Goal: Task Accomplishment & Management: Use online tool/utility

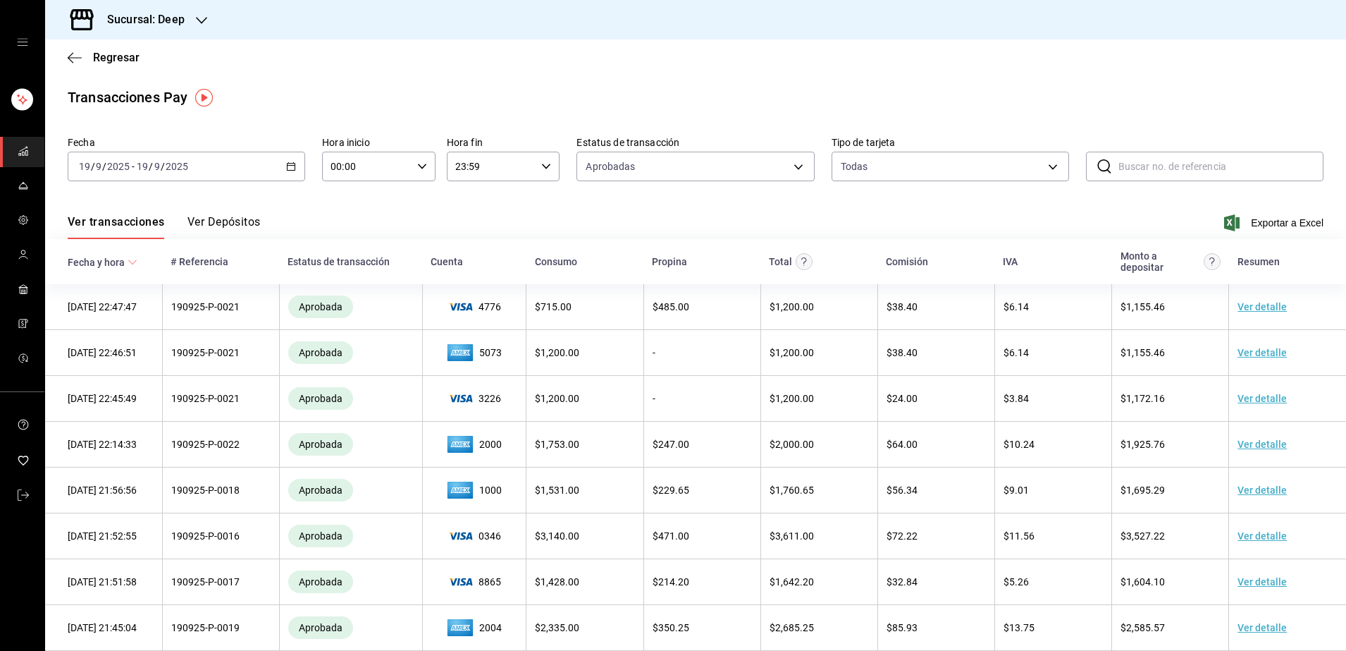
click at [180, 166] on input "2025" at bounding box center [177, 166] width 24 height 11
click at [95, 204] on span "Hoy" at bounding box center [134, 209] width 109 height 15
click at [187, 168] on input "2025" at bounding box center [177, 166] width 24 height 11
click at [288, 163] on \(Stroke\) "button" at bounding box center [291, 167] width 8 height 8
click at [124, 369] on span "Rango de fechas" at bounding box center [134, 367] width 109 height 15
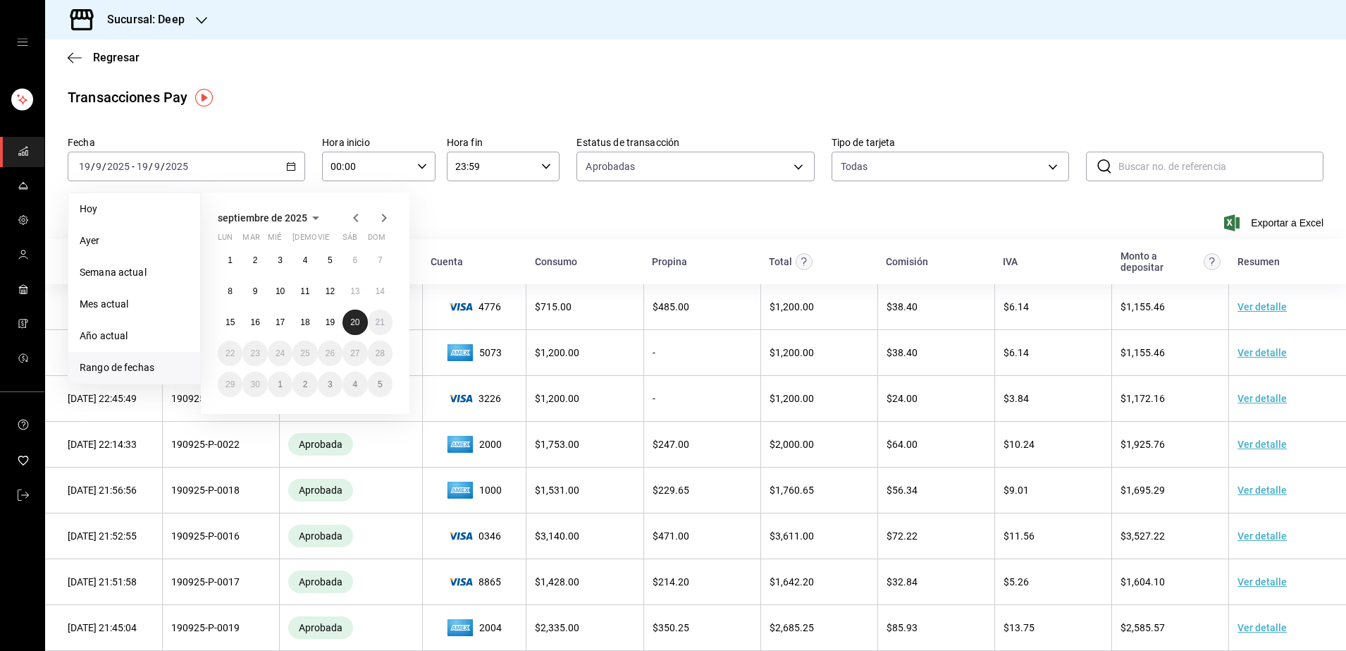
click at [356, 326] on abbr "20" at bounding box center [354, 322] width 9 height 10
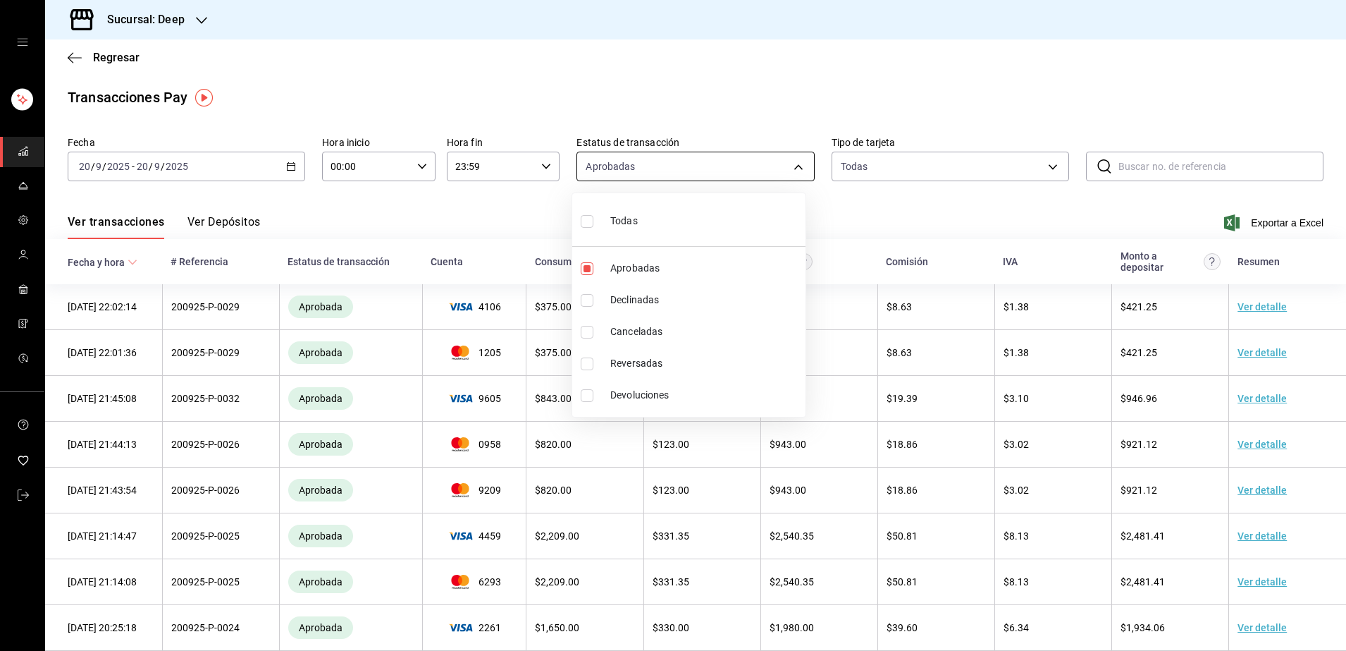
click at [794, 166] on body "Sucursal: Deep Regresar Transacciones Pay Fecha [DATE] [DATE] - [DATE] [DATE] H…" at bounding box center [673, 325] width 1346 height 651
click at [1002, 170] on div at bounding box center [673, 325] width 1346 height 651
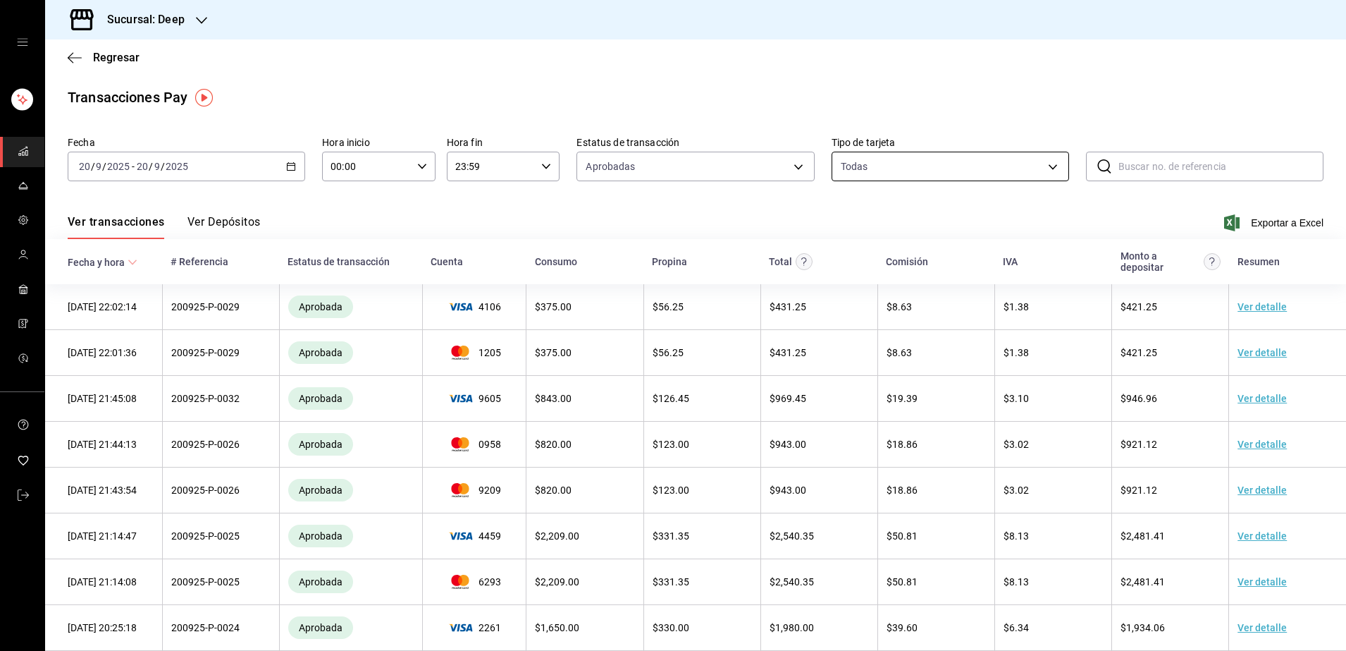
click at [1035, 173] on body "Sucursal: Deep Regresar Transacciones Pay Fecha [DATE] [DATE] - [DATE] [DATE] H…" at bounding box center [673, 325] width 1346 height 651
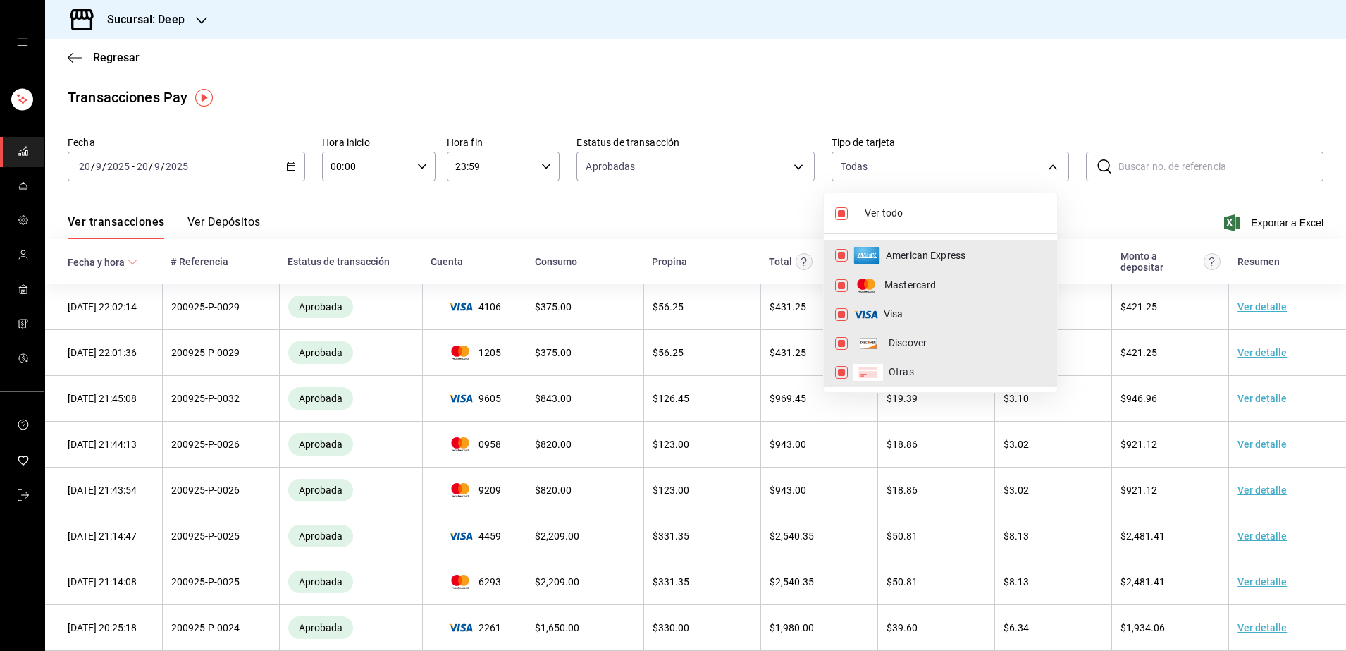
click at [1096, 194] on div at bounding box center [673, 325] width 1346 height 651
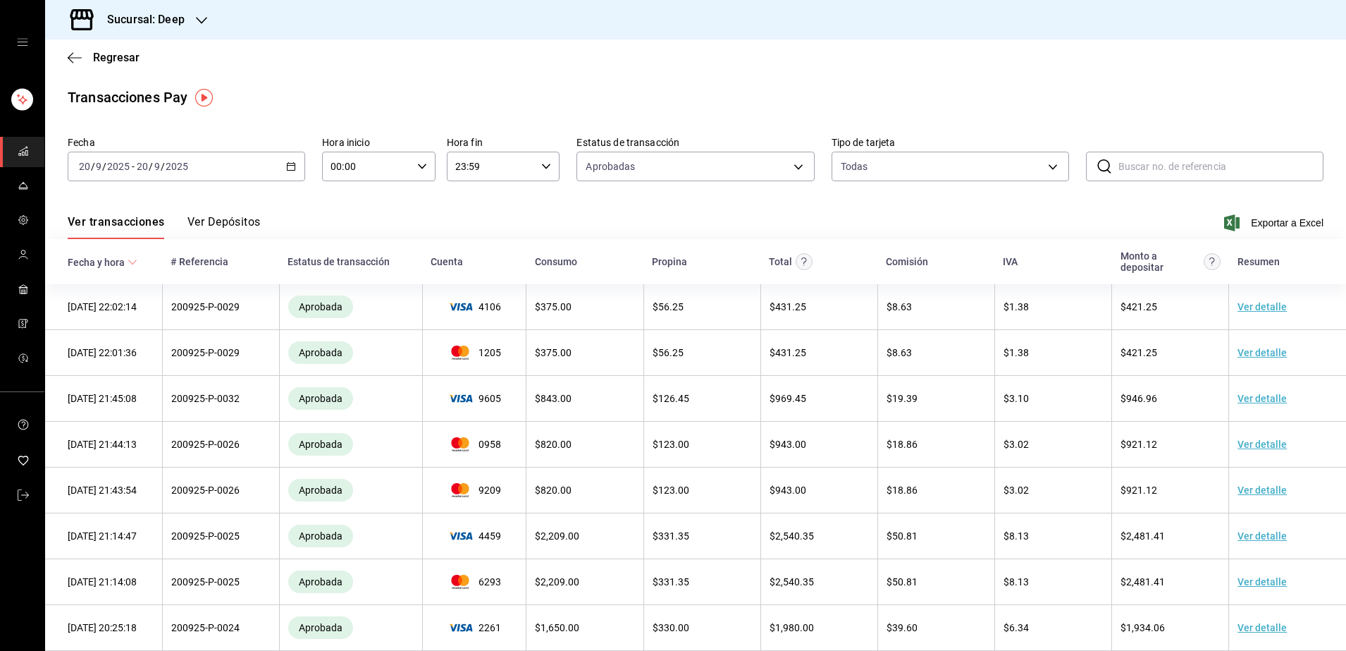
click at [202, 230] on button "Ver Depósitos" at bounding box center [224, 227] width 73 height 24
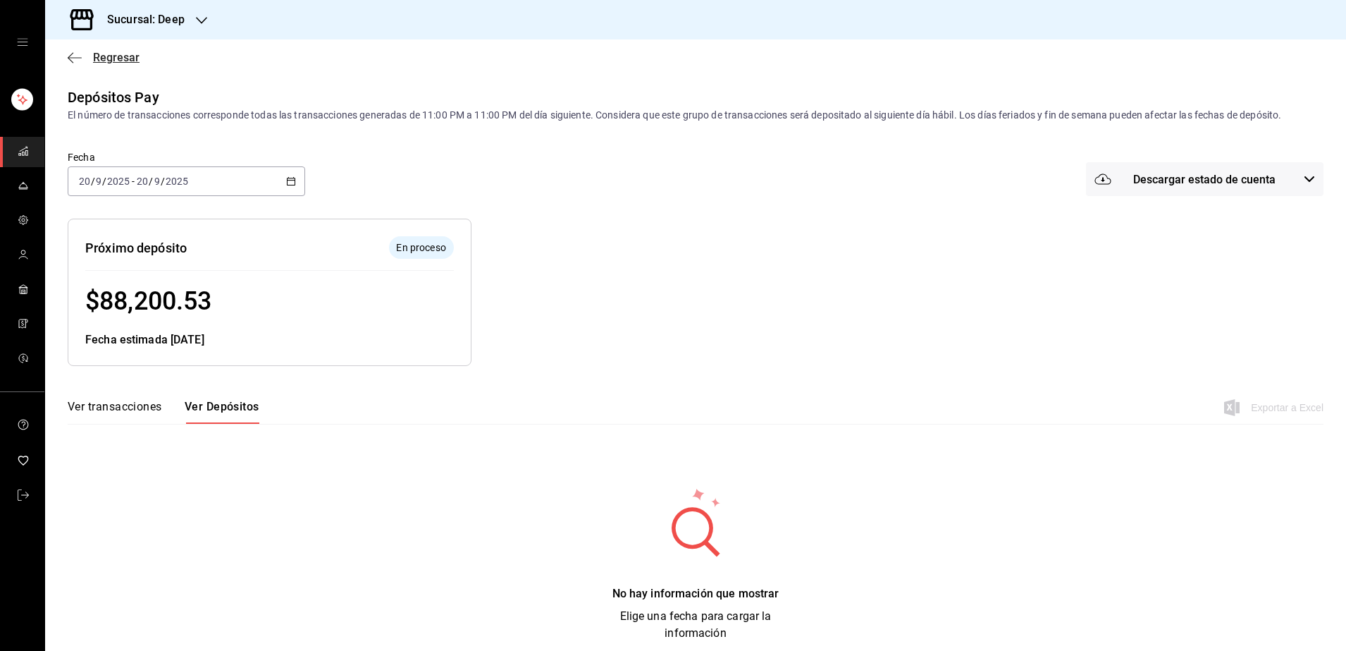
click at [70, 59] on icon "button" at bounding box center [75, 57] width 14 height 13
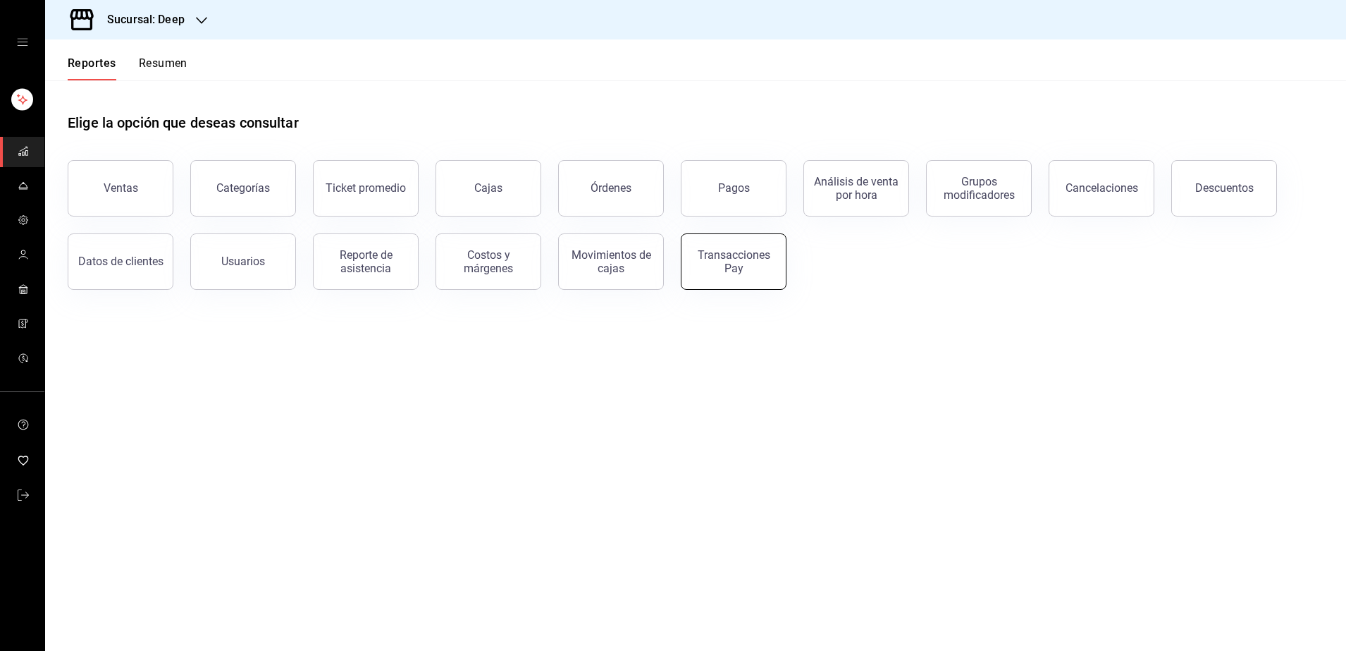
click at [719, 269] on div "Transacciones Pay" at bounding box center [733, 261] width 87 height 27
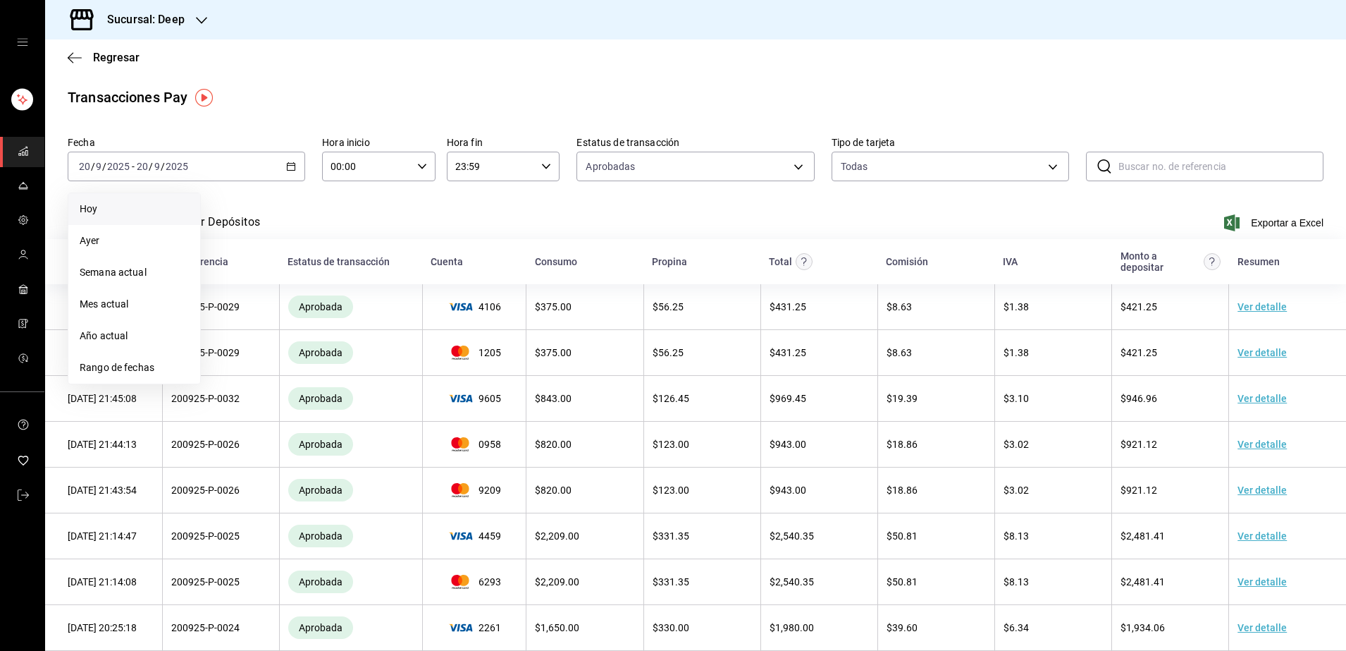
click at [87, 216] on li "Hoy" at bounding box center [134, 209] width 132 height 32
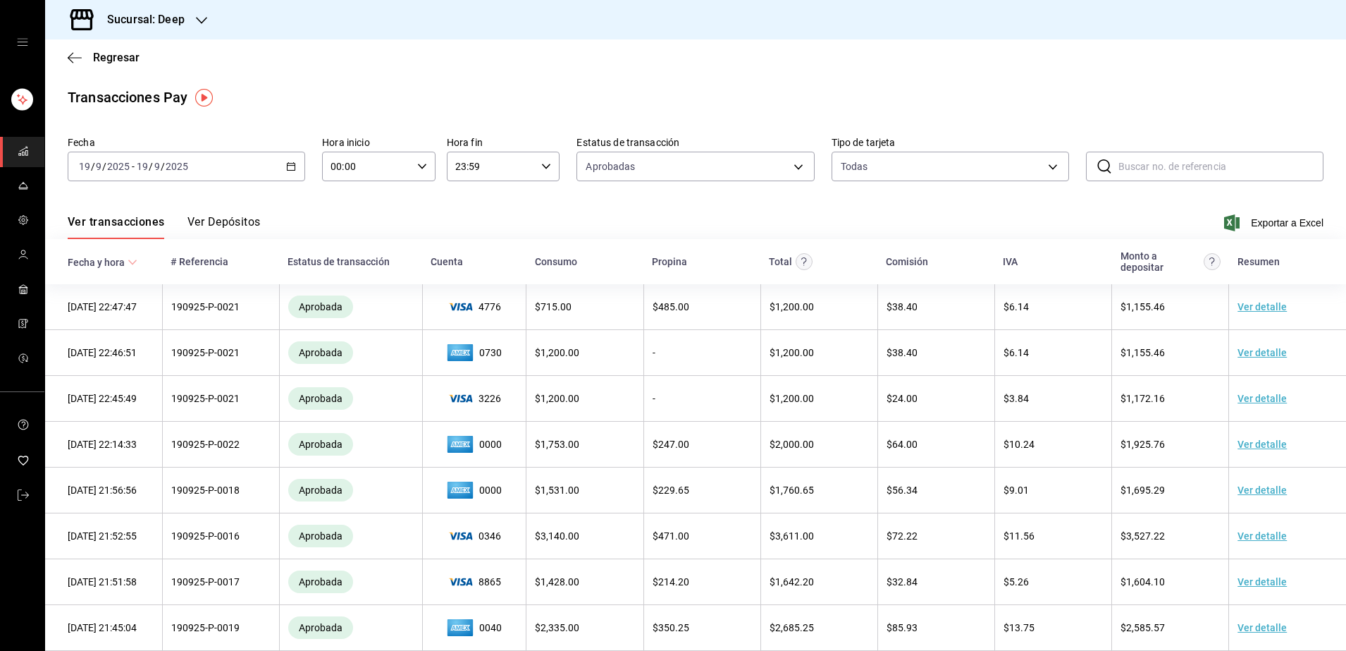
click at [183, 174] on div "[DATE] [DATE] - [DATE] [DATE]" at bounding box center [187, 167] width 238 height 30
click at [123, 367] on span "Rango de fechas" at bounding box center [134, 367] width 109 height 15
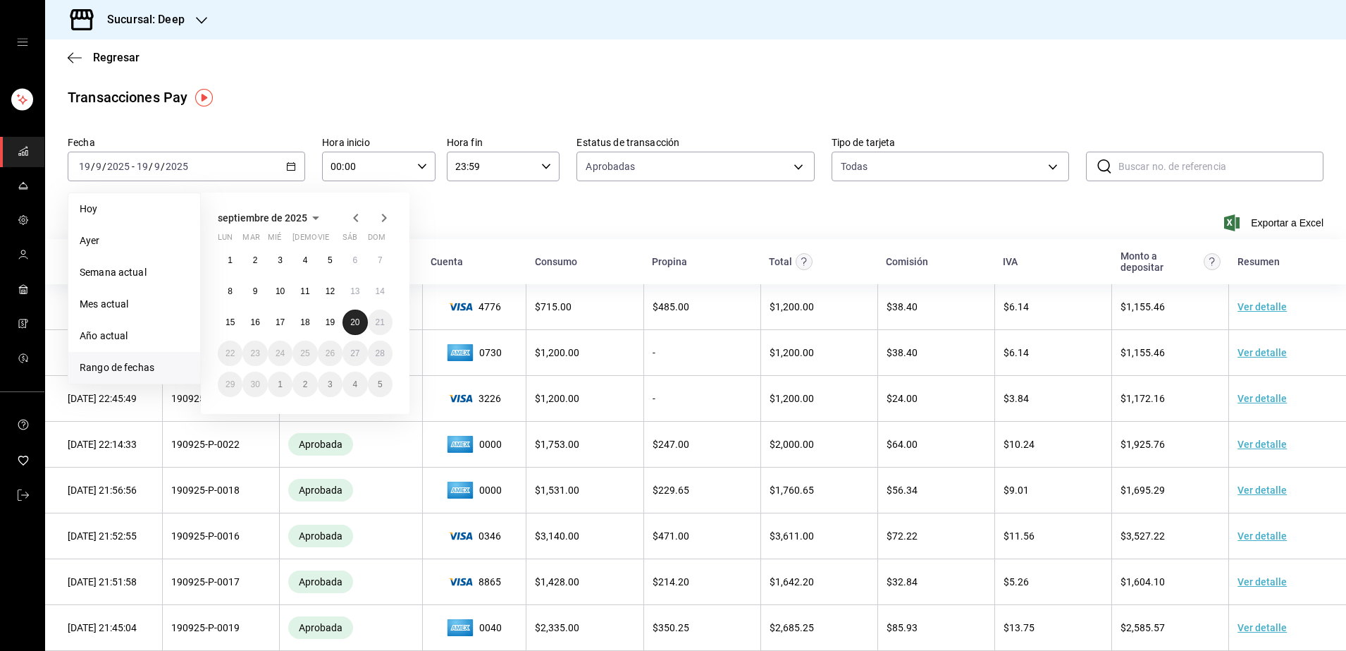
click at [350, 318] on abbr "20" at bounding box center [354, 322] width 9 height 10
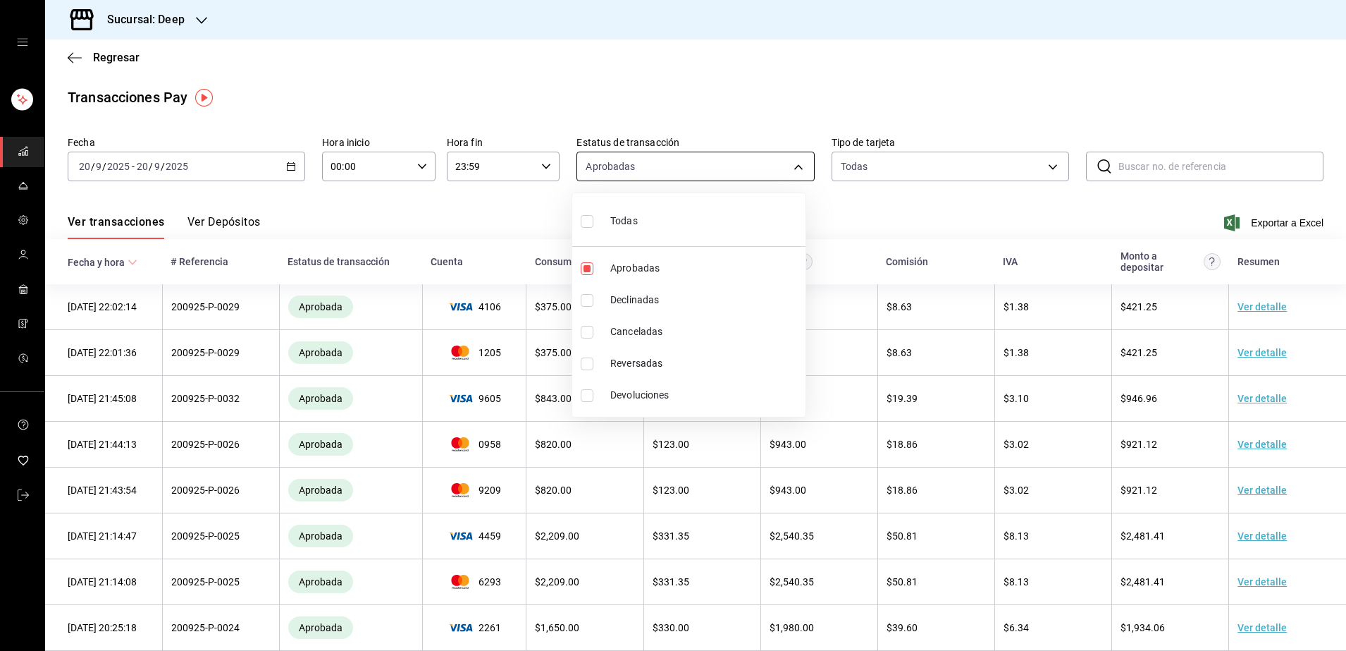
click at [795, 170] on body "Sucursal: Deep Regresar Transacciones Pay Fecha [DATE] [DATE] - [DATE] [DATE] H…" at bounding box center [673, 325] width 1346 height 651
click at [952, 171] on div at bounding box center [673, 325] width 1346 height 651
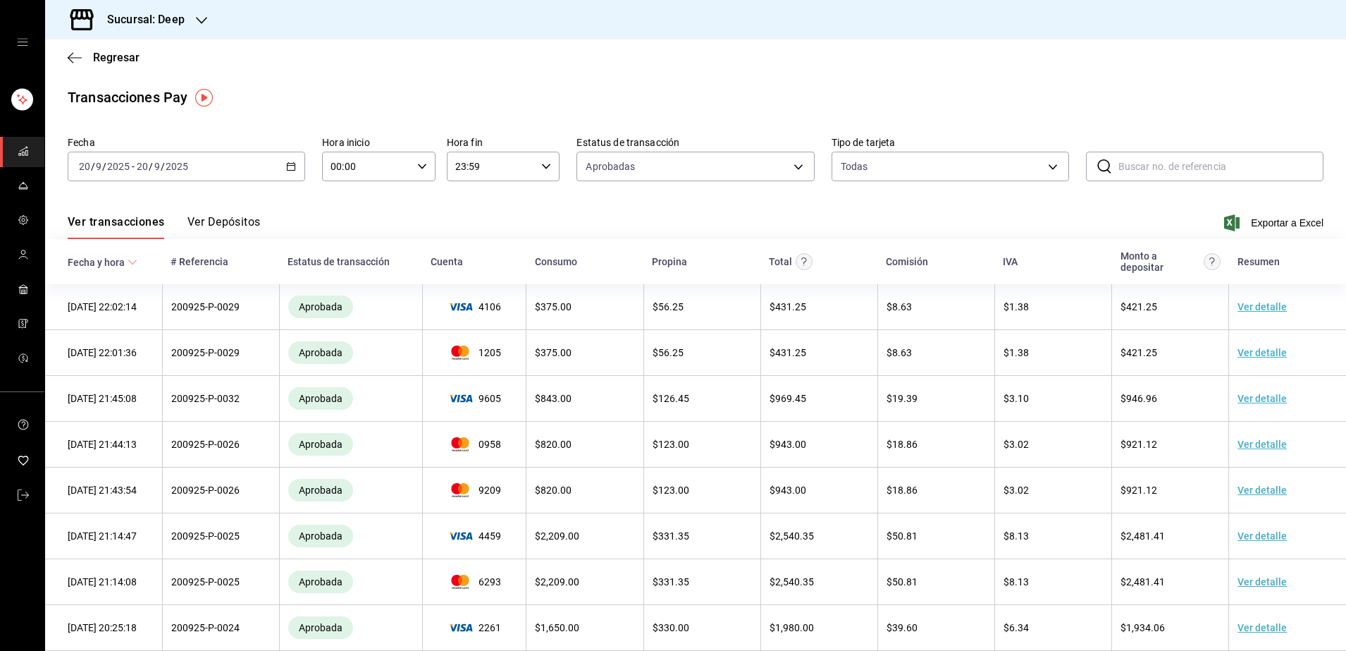
click at [952, 171] on body "Sucursal: Deep Regresar Transacciones Pay Fecha [DATE] [DATE] - [DATE] [DATE] H…" at bounding box center [673, 325] width 1346 height 651
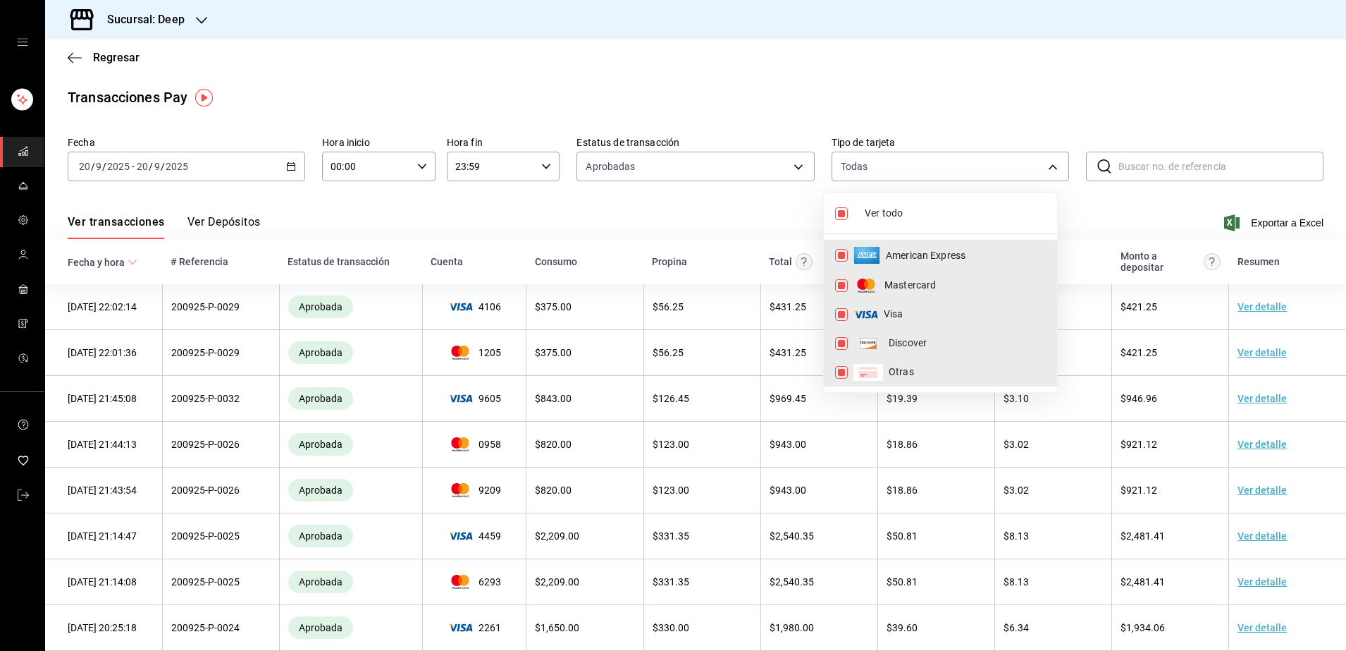
click at [1120, 206] on div at bounding box center [673, 325] width 1346 height 651
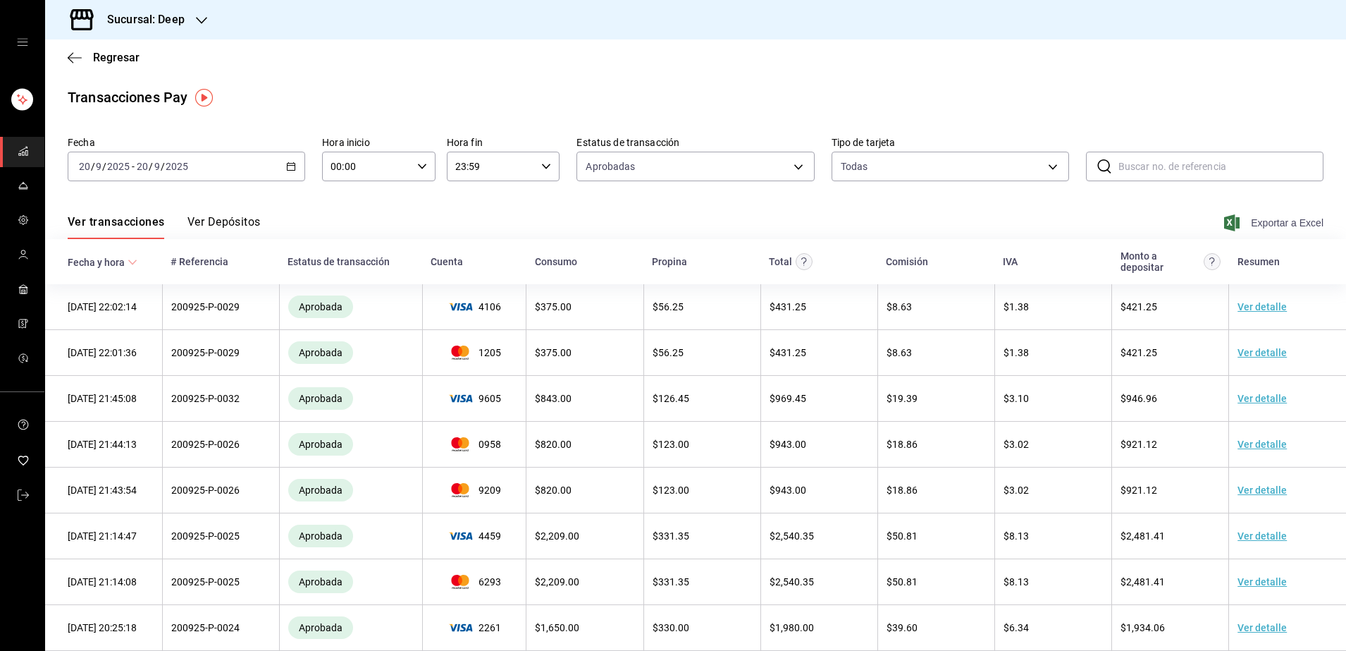
click at [1258, 222] on span "Exportar a Excel" at bounding box center [1275, 222] width 97 height 17
